Goal: Check status: Check status

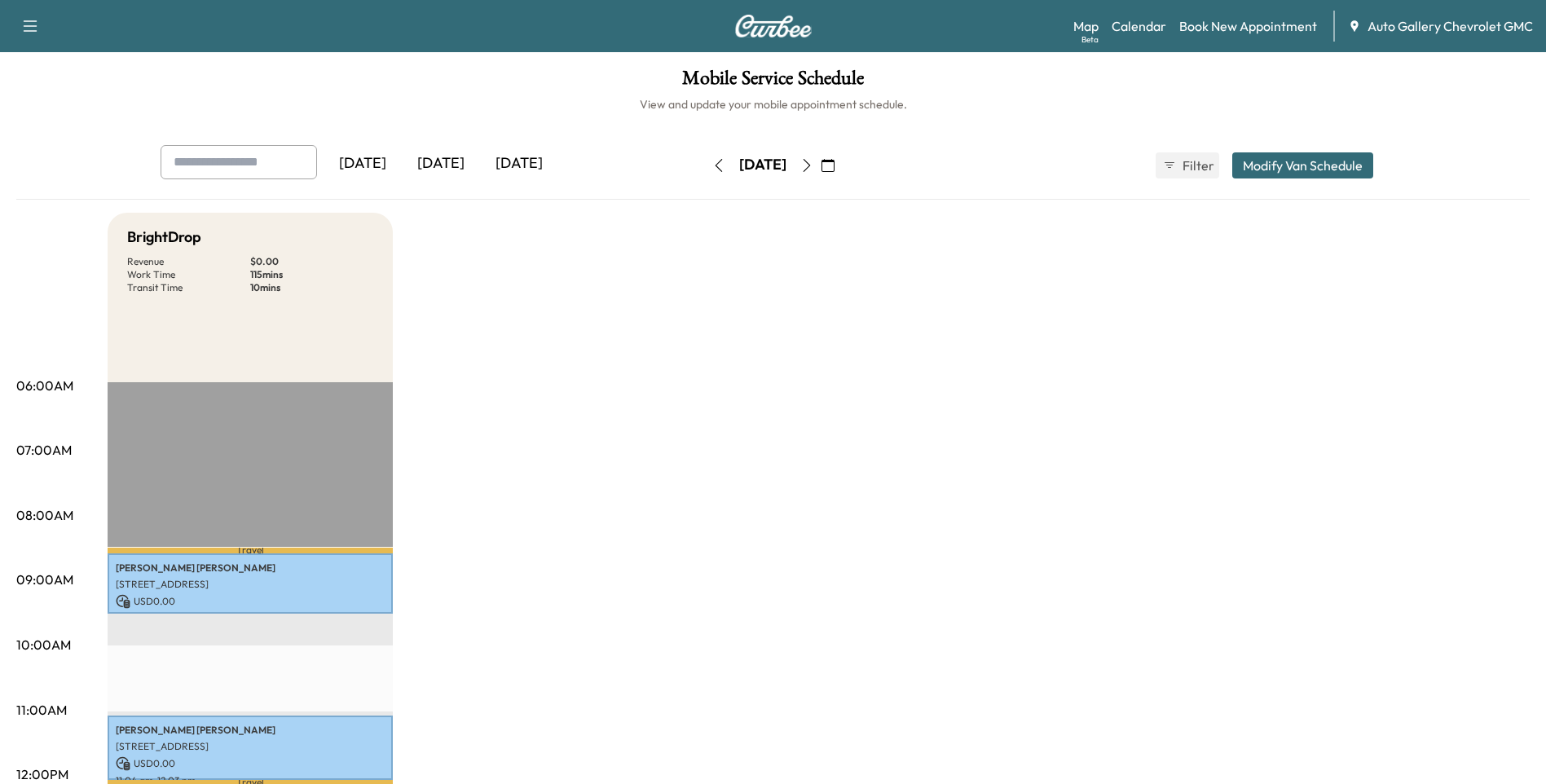
scroll to position [82, 0]
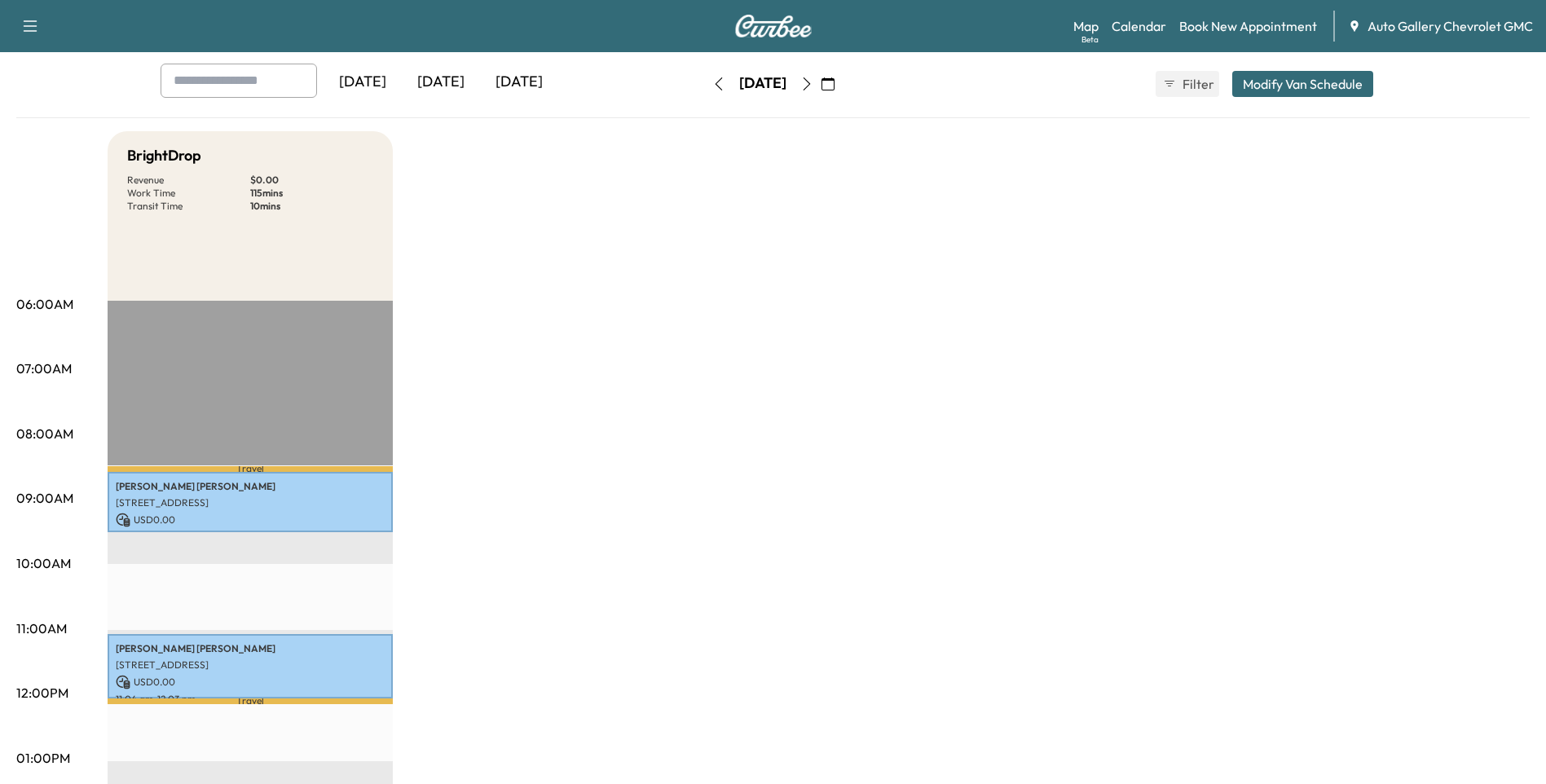
click at [814, 83] on icon "button" at bounding box center [807, 84] width 13 height 13
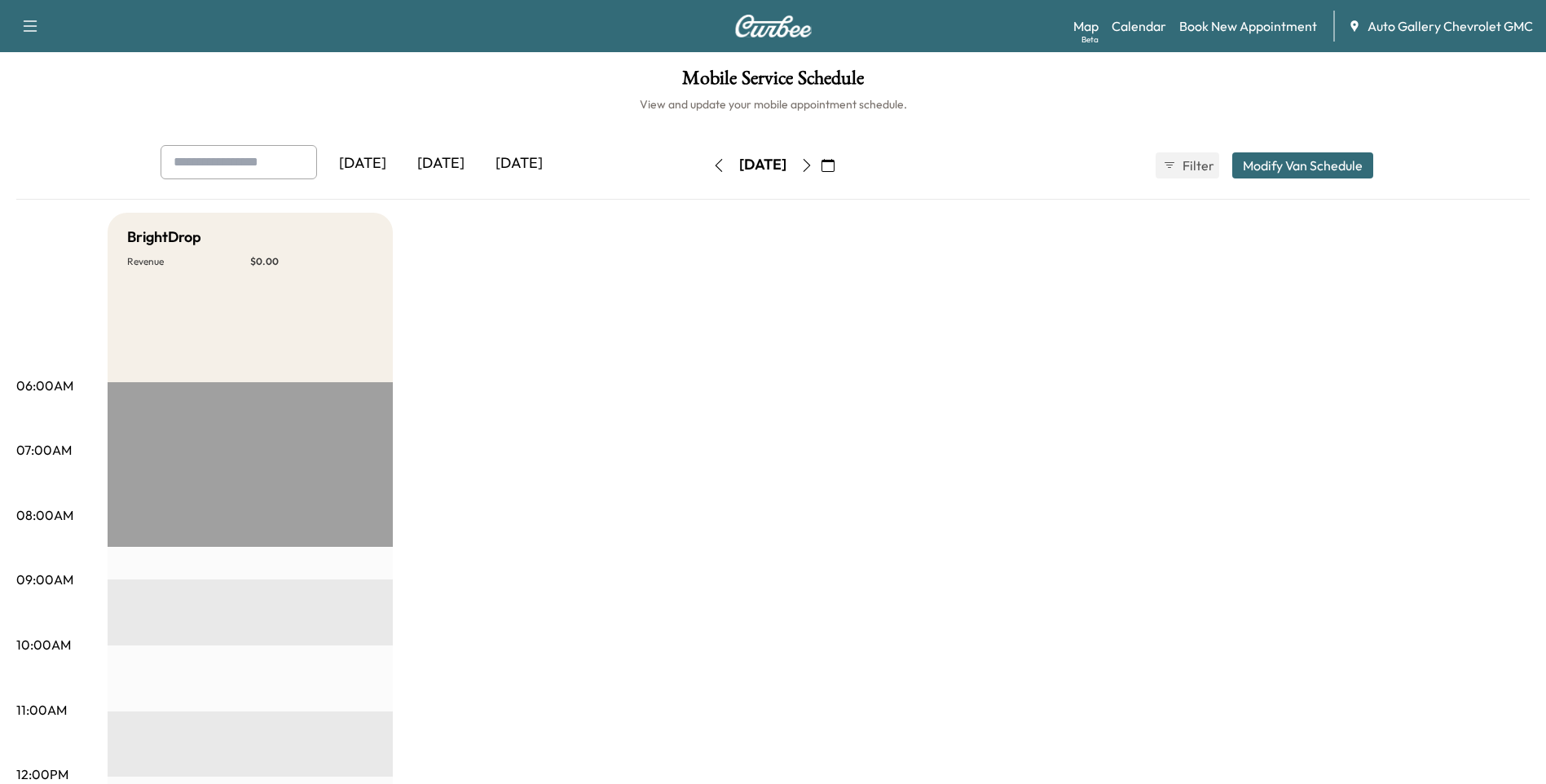
click at [814, 163] on icon "button" at bounding box center [807, 165] width 13 height 13
